Goal: Subscribe to service/newsletter

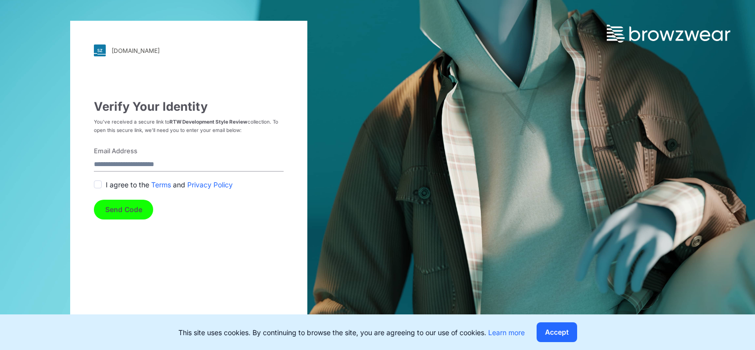
click at [143, 162] on input "Email Address" at bounding box center [189, 164] width 190 height 13
type input "**********"
click at [99, 185] on span at bounding box center [98, 184] width 8 height 8
click at [119, 209] on button "Send Code" at bounding box center [123, 210] width 59 height 20
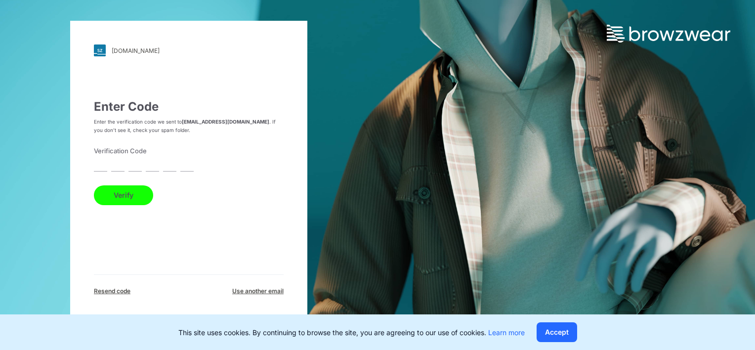
click at [100, 168] on input "text" at bounding box center [100, 164] width 13 height 13
type input "*"
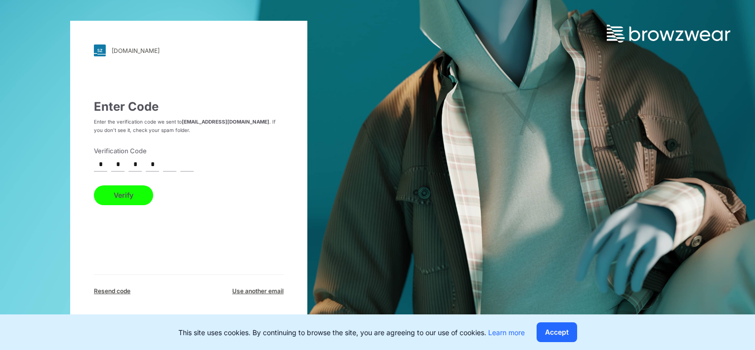
type input "*"
click at [94, 185] on button "Verify" at bounding box center [123, 195] width 59 height 20
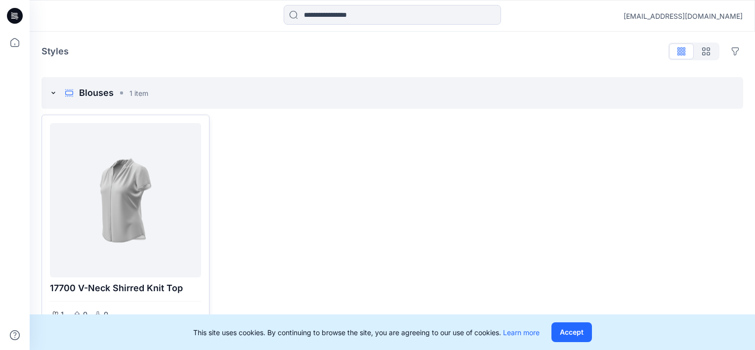
click at [150, 187] on div at bounding box center [125, 200] width 143 height 146
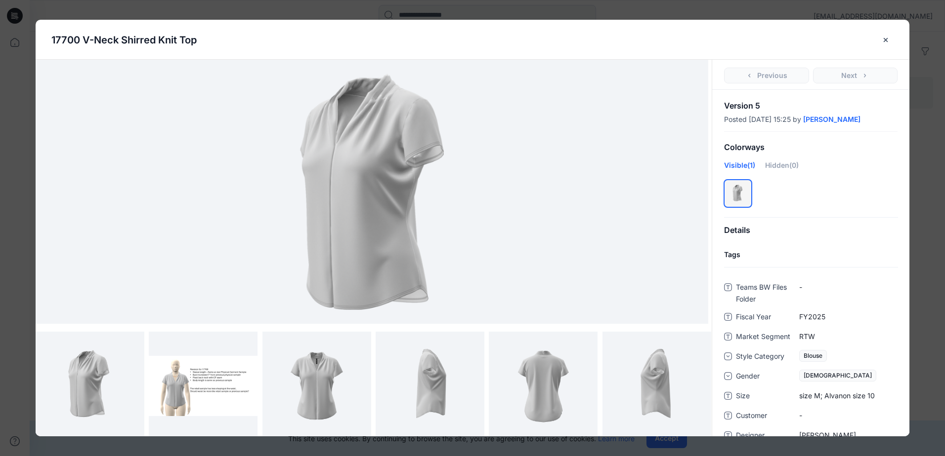
click at [382, 184] on img at bounding box center [372, 192] width 440 height 264
drag, startPoint x: 423, startPoint y: 228, endPoint x: 238, endPoint y: 218, distance: 185.5
click at [238, 218] on img at bounding box center [372, 192] width 440 height 264
drag, startPoint x: 385, startPoint y: 214, endPoint x: 436, endPoint y: 215, distance: 51.4
click at [434, 215] on img at bounding box center [372, 192] width 440 height 264
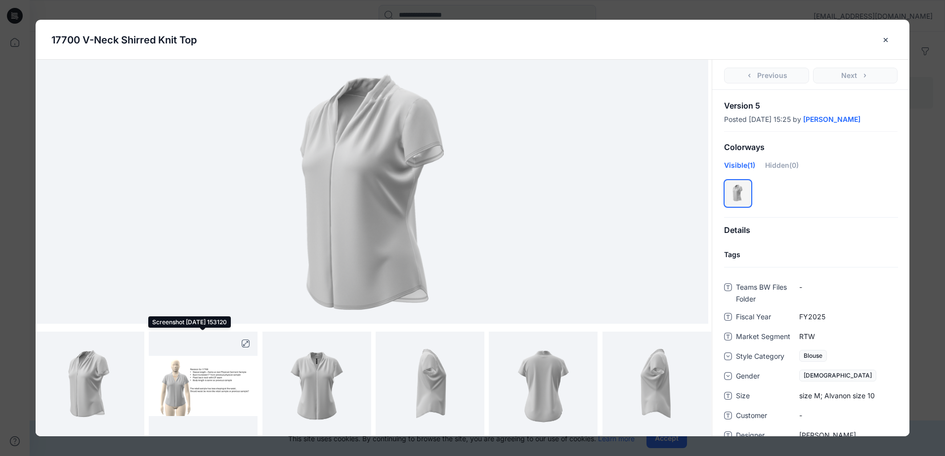
click at [181, 349] on img at bounding box center [203, 386] width 109 height 60
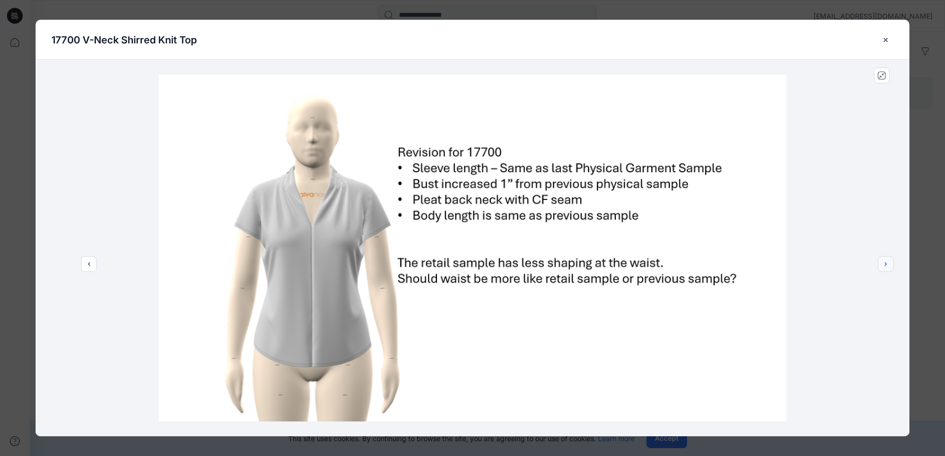
click at [754, 262] on icon "next" at bounding box center [885, 264] width 8 height 8
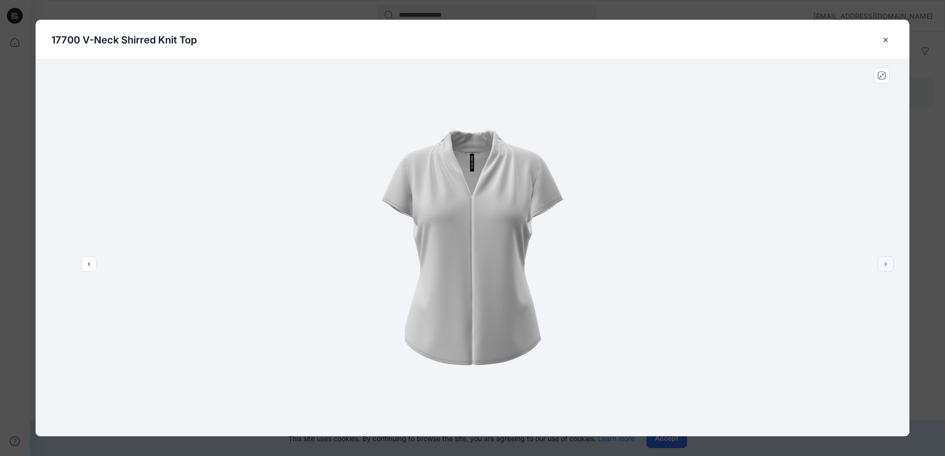
click at [754, 263] on icon "next" at bounding box center [885, 264] width 8 height 8
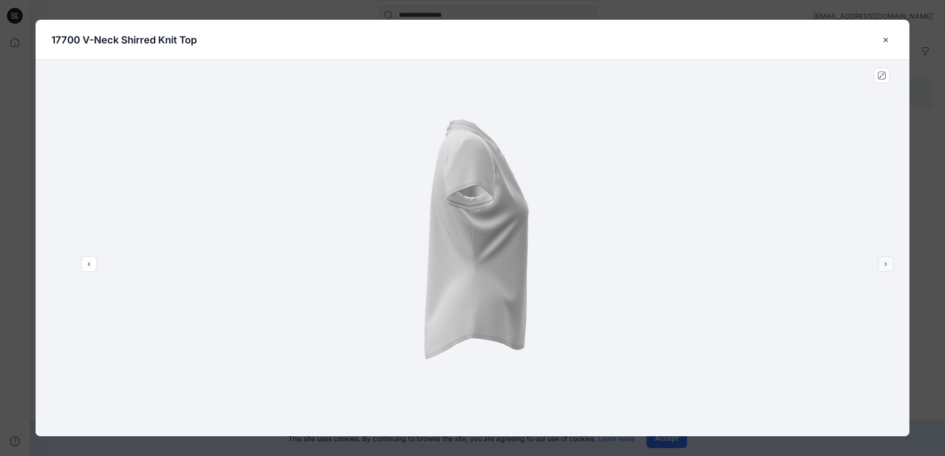
click at [754, 263] on icon "next" at bounding box center [885, 264] width 8 height 8
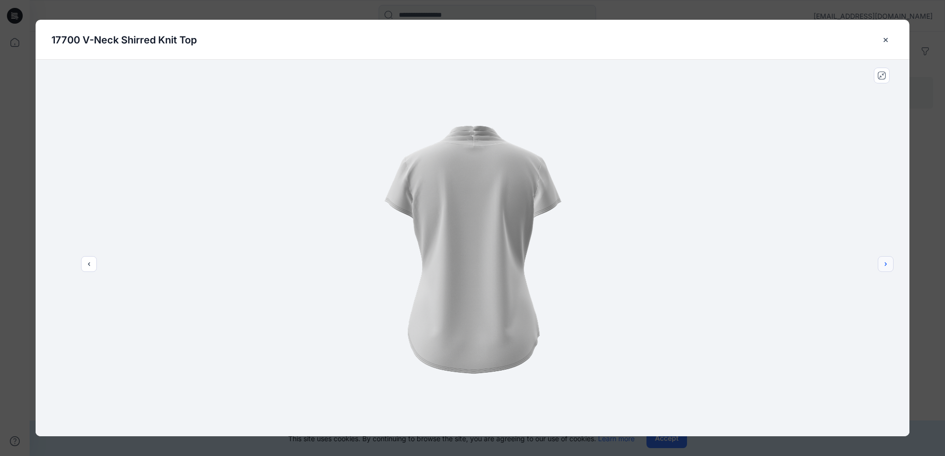
click at [754, 263] on icon "next" at bounding box center [885, 264] width 8 height 8
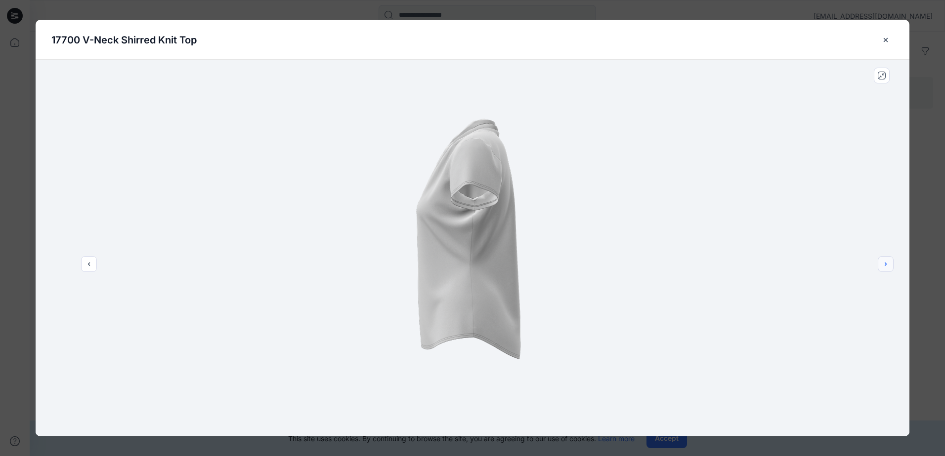
click at [754, 263] on icon "next" at bounding box center [885, 264] width 8 height 8
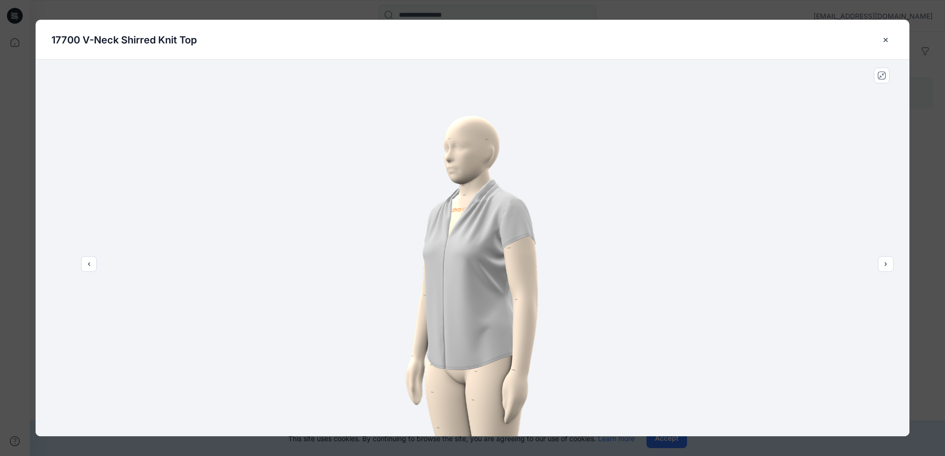
drag, startPoint x: 482, startPoint y: 248, endPoint x: 560, endPoint y: 247, distance: 78.5
click at [560, 247] on img at bounding box center [472, 248] width 377 height 377
click at [754, 267] on icon "next" at bounding box center [885, 264] width 8 height 8
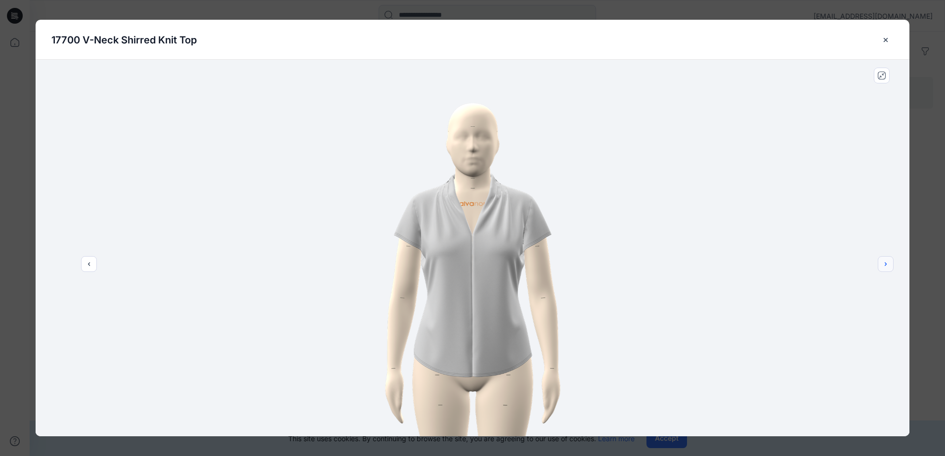
click at [754, 267] on icon "next" at bounding box center [885, 264] width 8 height 8
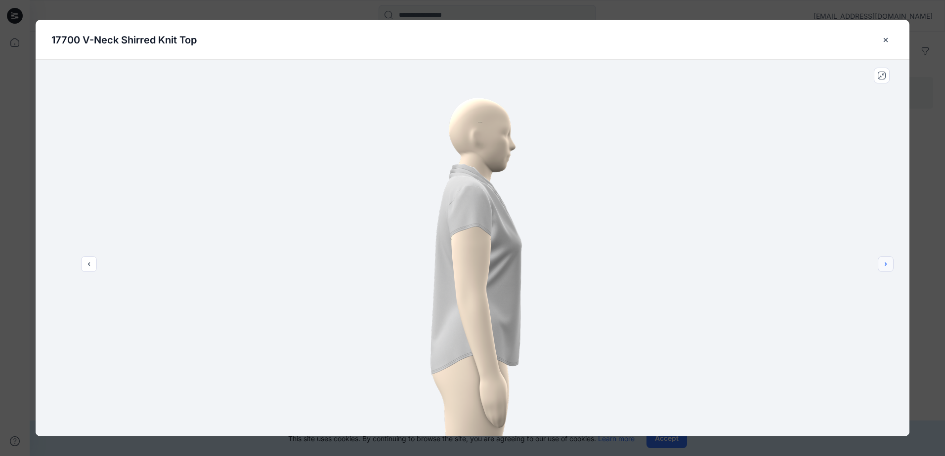
click at [754, 267] on icon "next" at bounding box center [885, 264] width 8 height 8
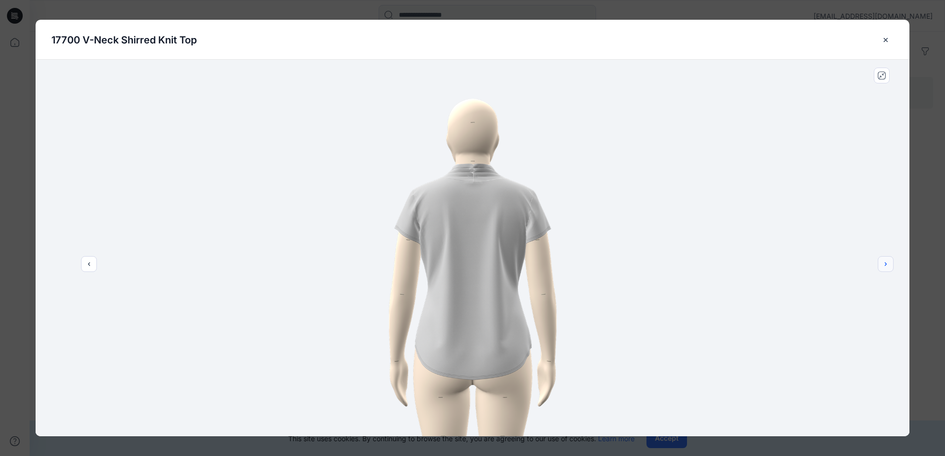
click at [754, 267] on icon "next" at bounding box center [885, 264] width 8 height 8
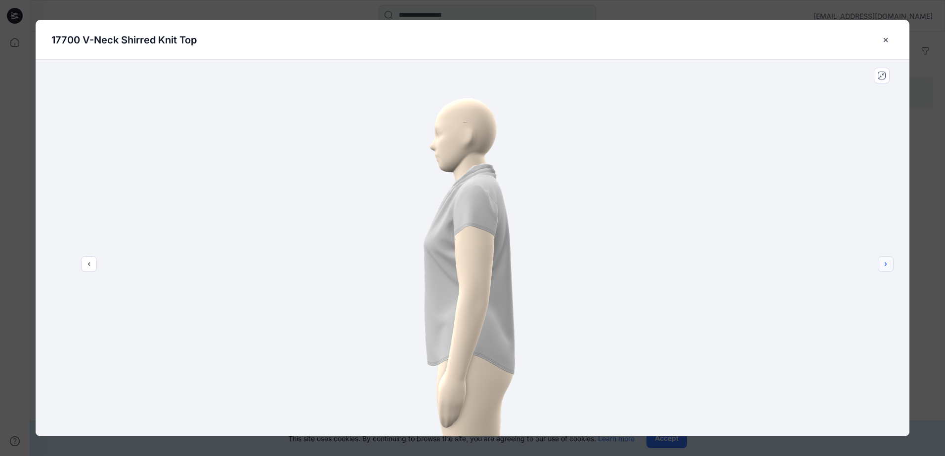
click at [754, 267] on icon "next" at bounding box center [885, 264] width 8 height 8
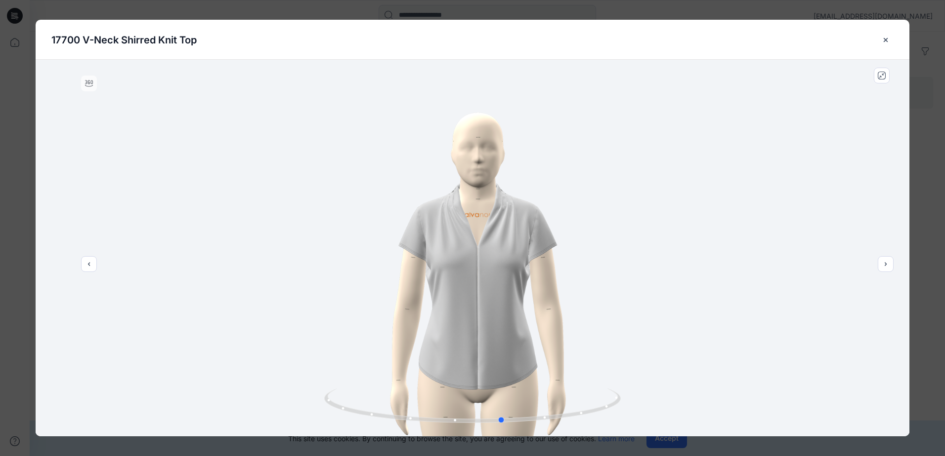
drag, startPoint x: 474, startPoint y: 320, endPoint x: 504, endPoint y: 298, distance: 36.9
click at [504, 298] on div at bounding box center [472, 248] width 873 height 377
